Goal: Use online tool/utility: Utilize a website feature to perform a specific function

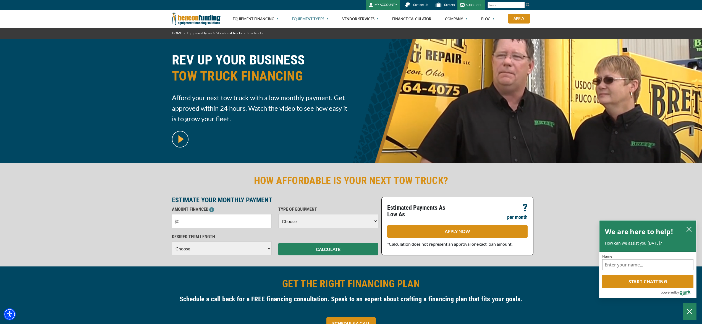
click at [184, 220] on input "text" at bounding box center [222, 221] width 100 height 14
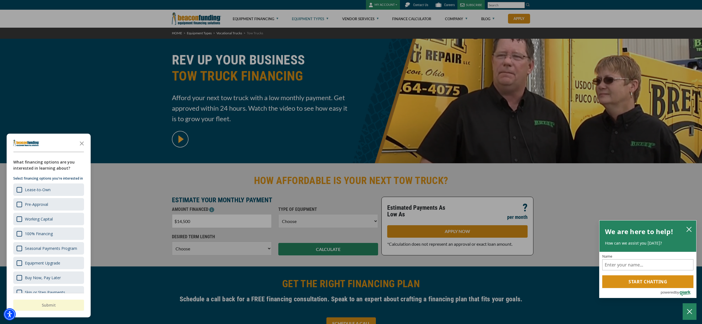
type input "$145,000"
click at [81, 142] on icon "Close the survey" at bounding box center [81, 142] width 11 height 11
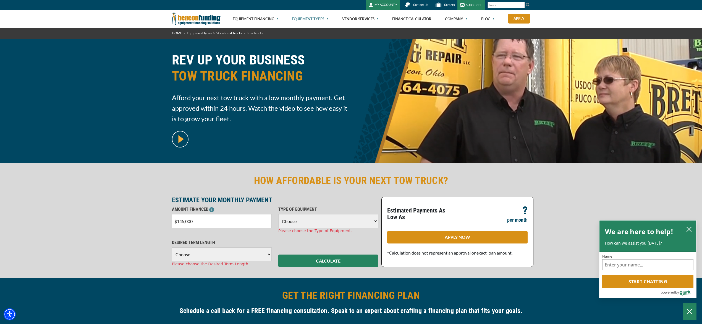
click at [374, 220] on select "Choose Backhoe Boom/Bucket Truck Chipper Commercial Mower Crane DTG/DTF Printin…" at bounding box center [328, 221] width 100 height 14
select select "5"
click at [278, 214] on select "Choose Backhoe Boom/Bucket Truck Chipper Commercial Mower Crane DTG/DTF Printin…" at bounding box center [328, 221] width 100 height 14
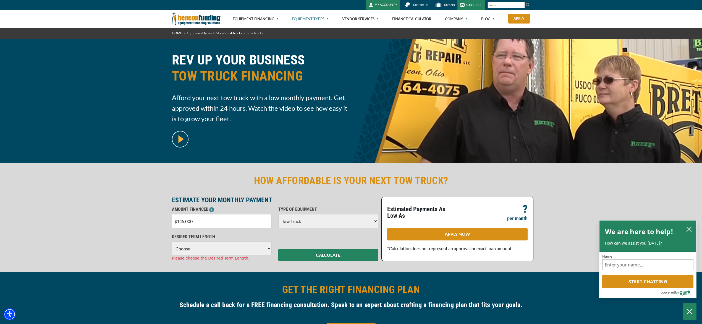
click at [268, 248] on select "Choose 36 Months 48 Months 60 Months 72 Months" at bounding box center [222, 248] width 100 height 14
select select "72"
click at [172, 241] on select "Choose 36 Months 48 Months 60 Months 72 Months" at bounding box center [222, 248] width 100 height 14
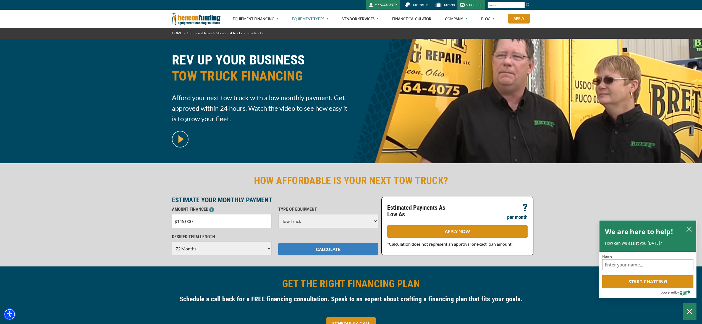
click at [328, 247] on button "CALCULATE" at bounding box center [328, 249] width 100 height 12
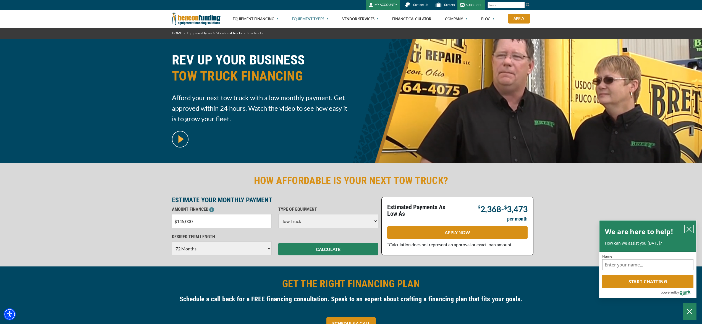
click at [688, 230] on icon "close chatbox" at bounding box center [689, 229] width 4 height 4
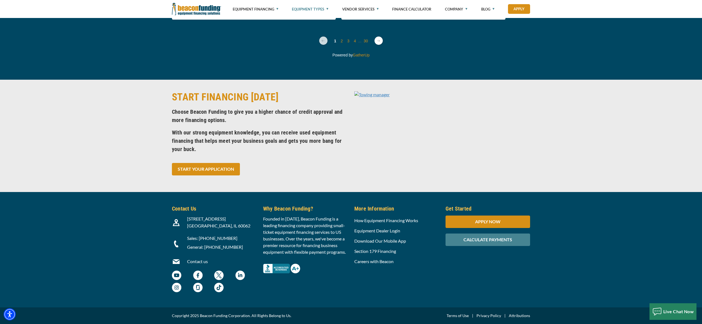
scroll to position [2122, 0]
